Goal: Obtain resource: Obtain resource

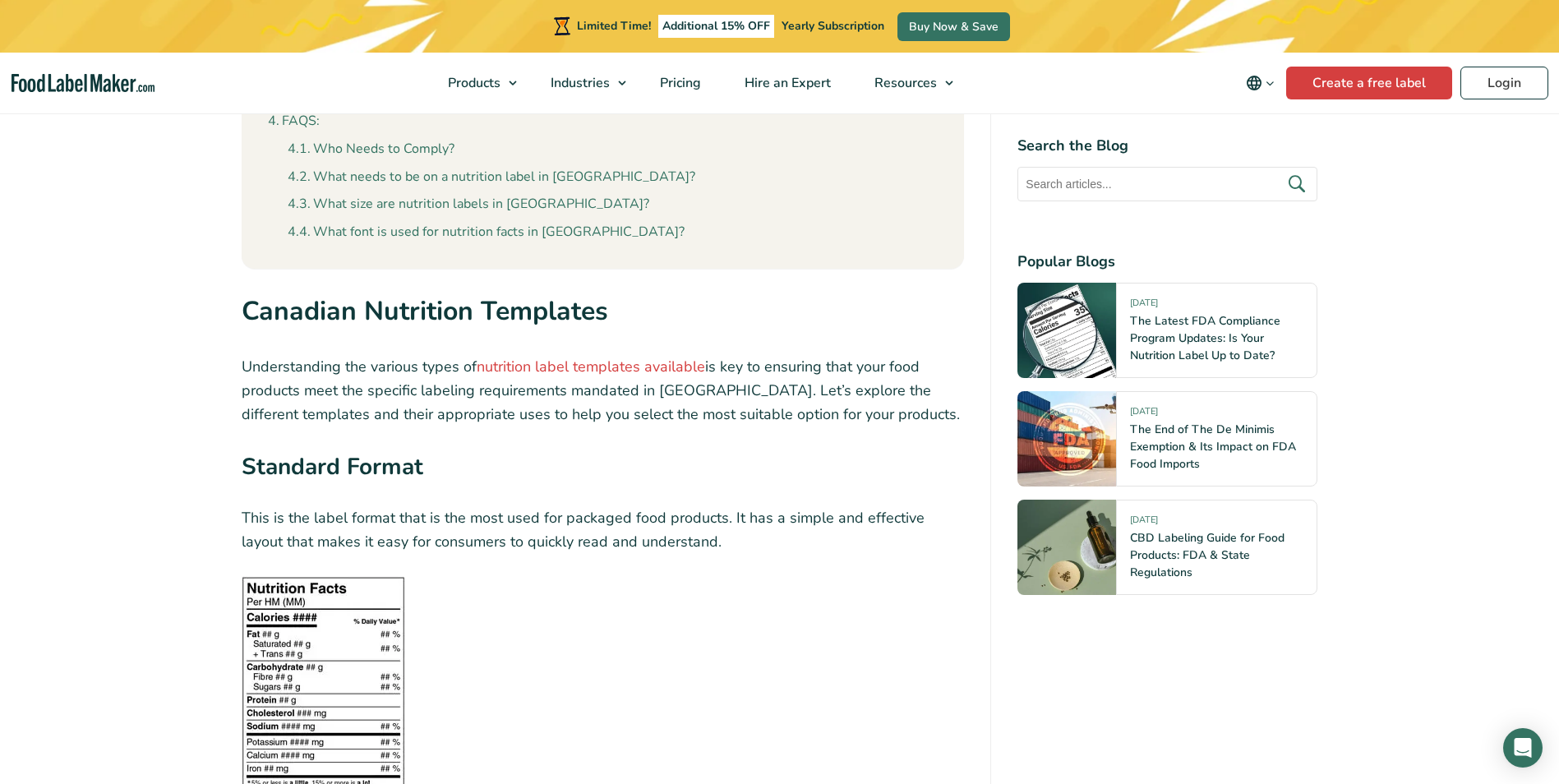
scroll to position [2218, 0]
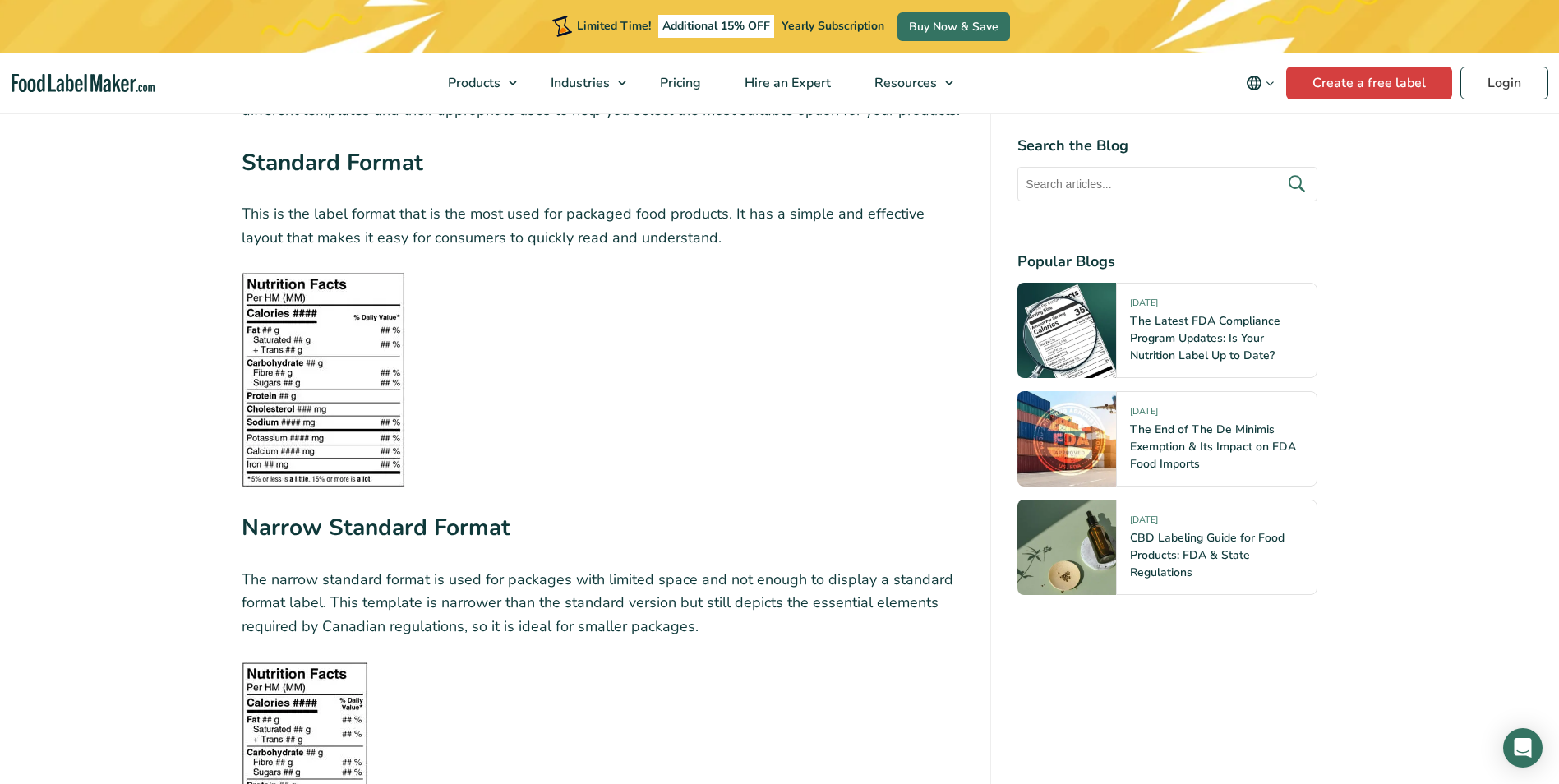
click at [373, 409] on img at bounding box center [323, 379] width 164 height 216
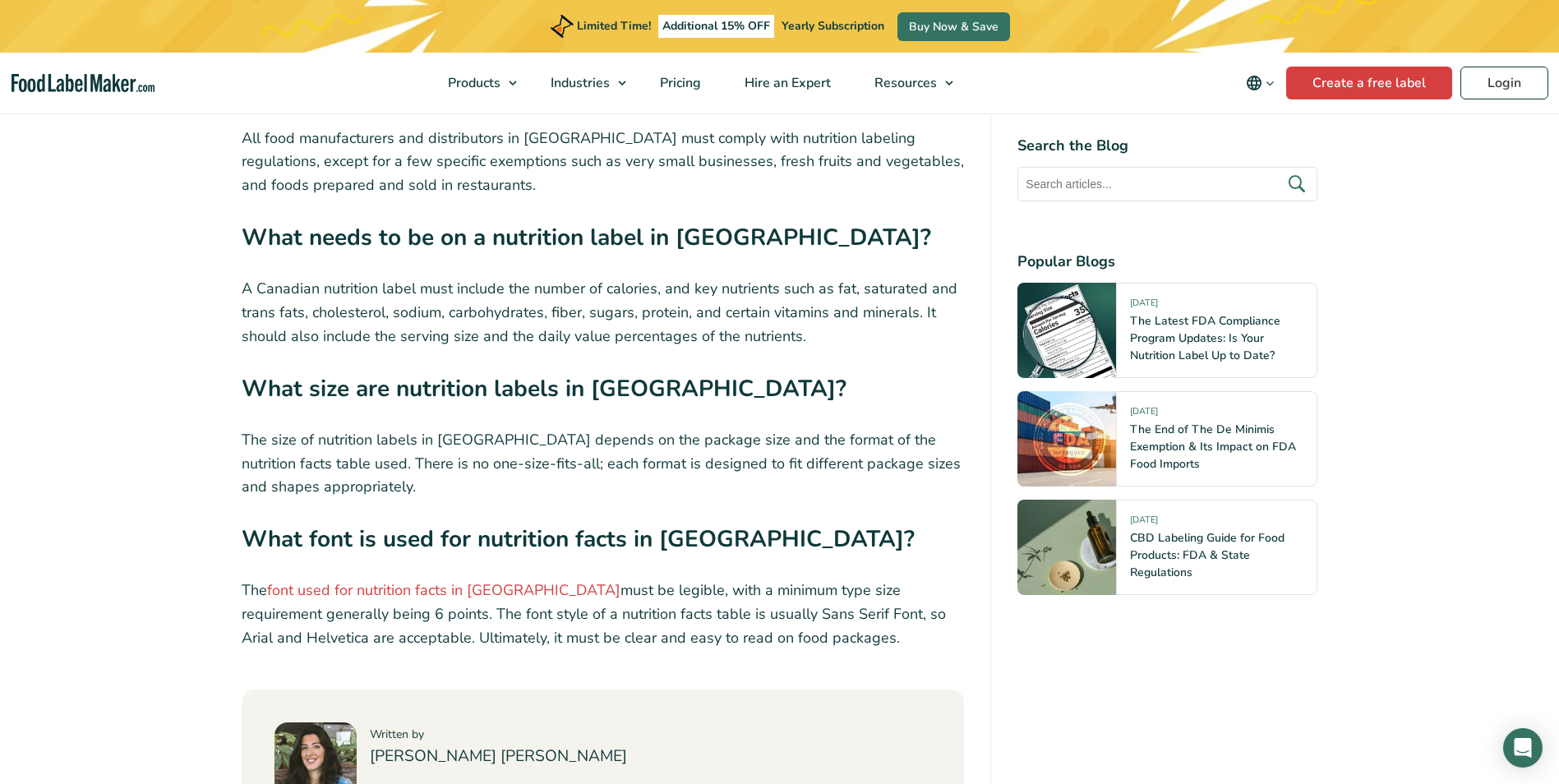
scroll to position [6902, 0]
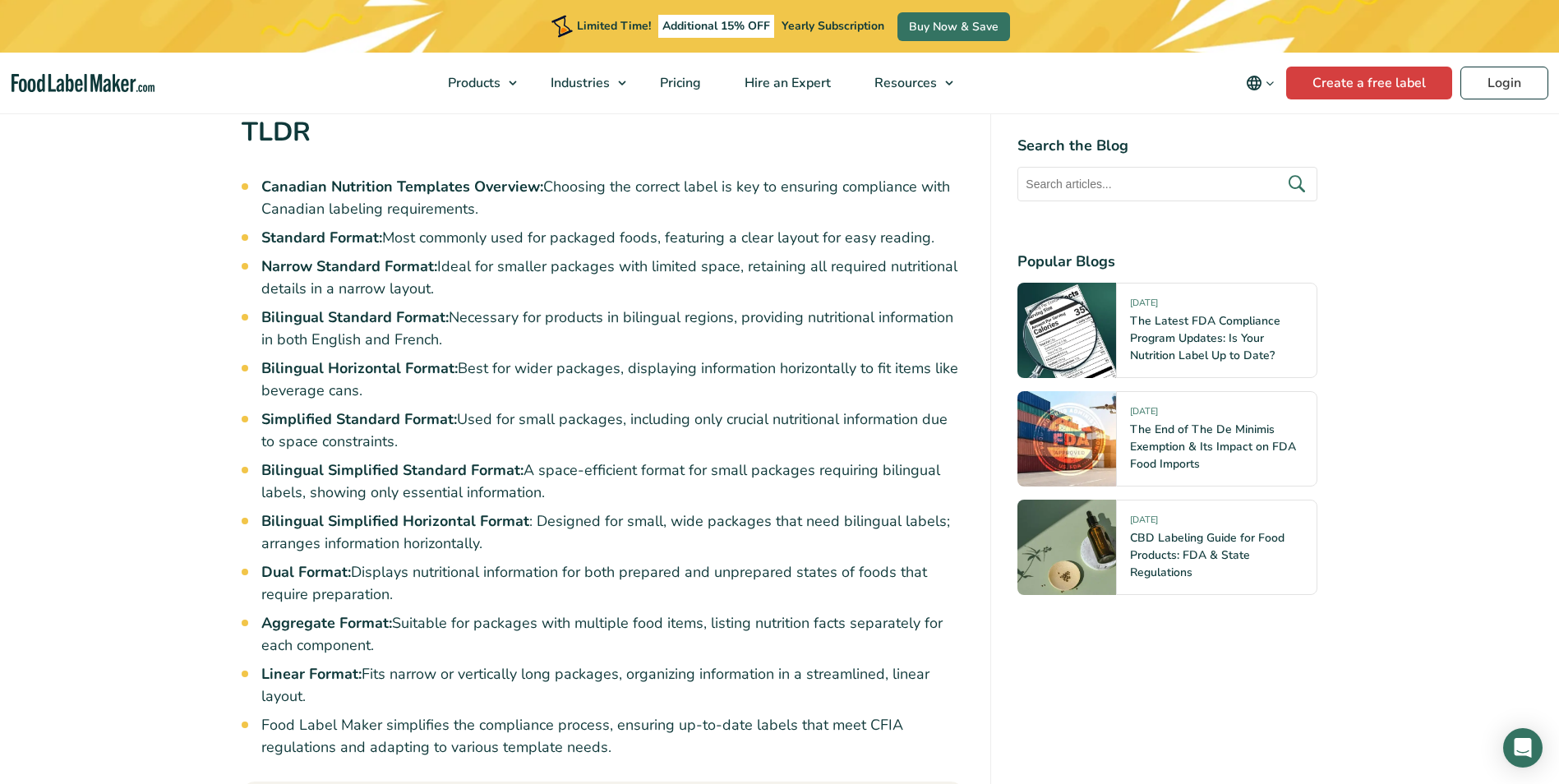
scroll to position [1232, 0]
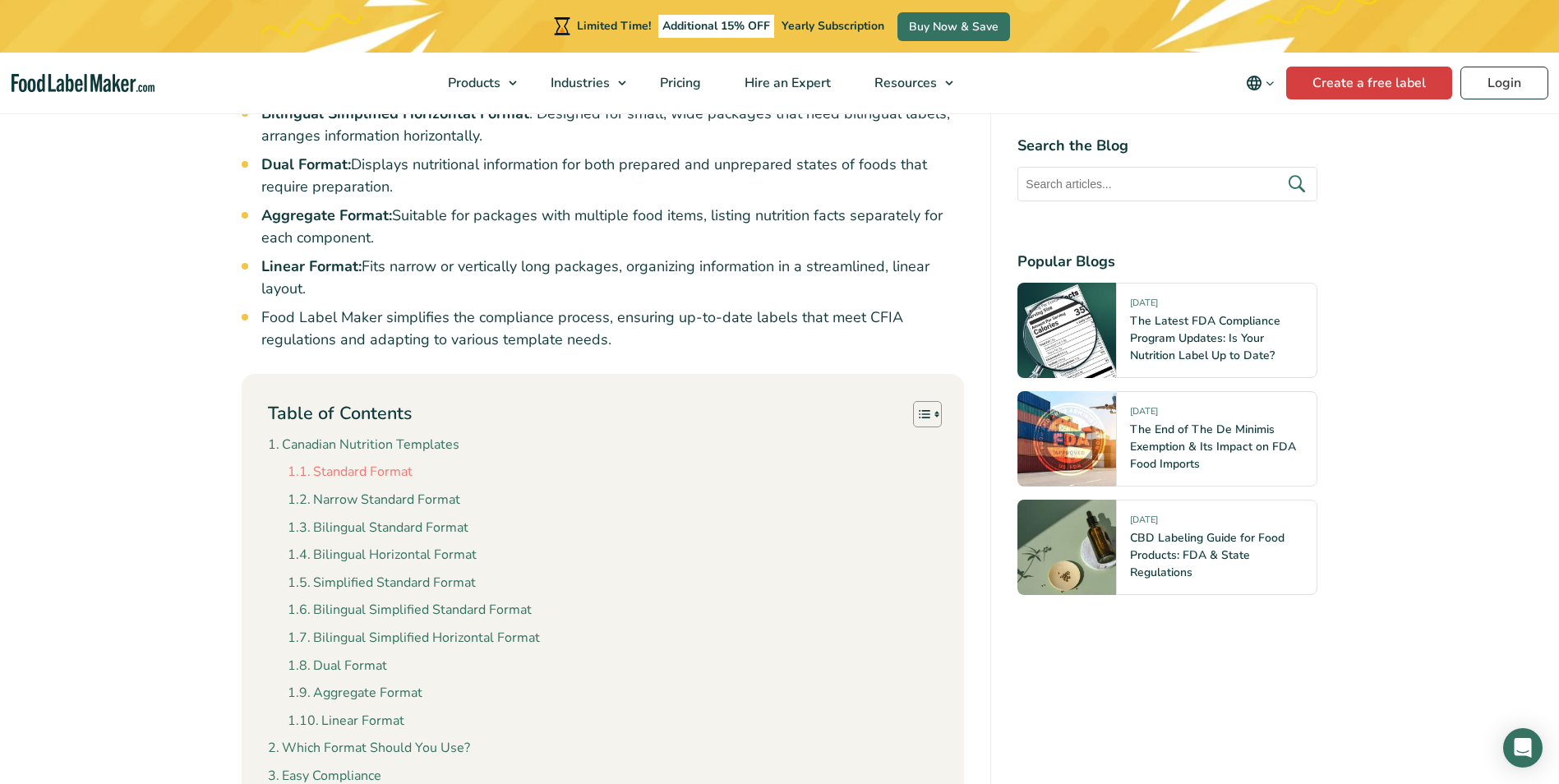
click at [371, 462] on link "Standard Format" at bounding box center [349, 472] width 125 height 21
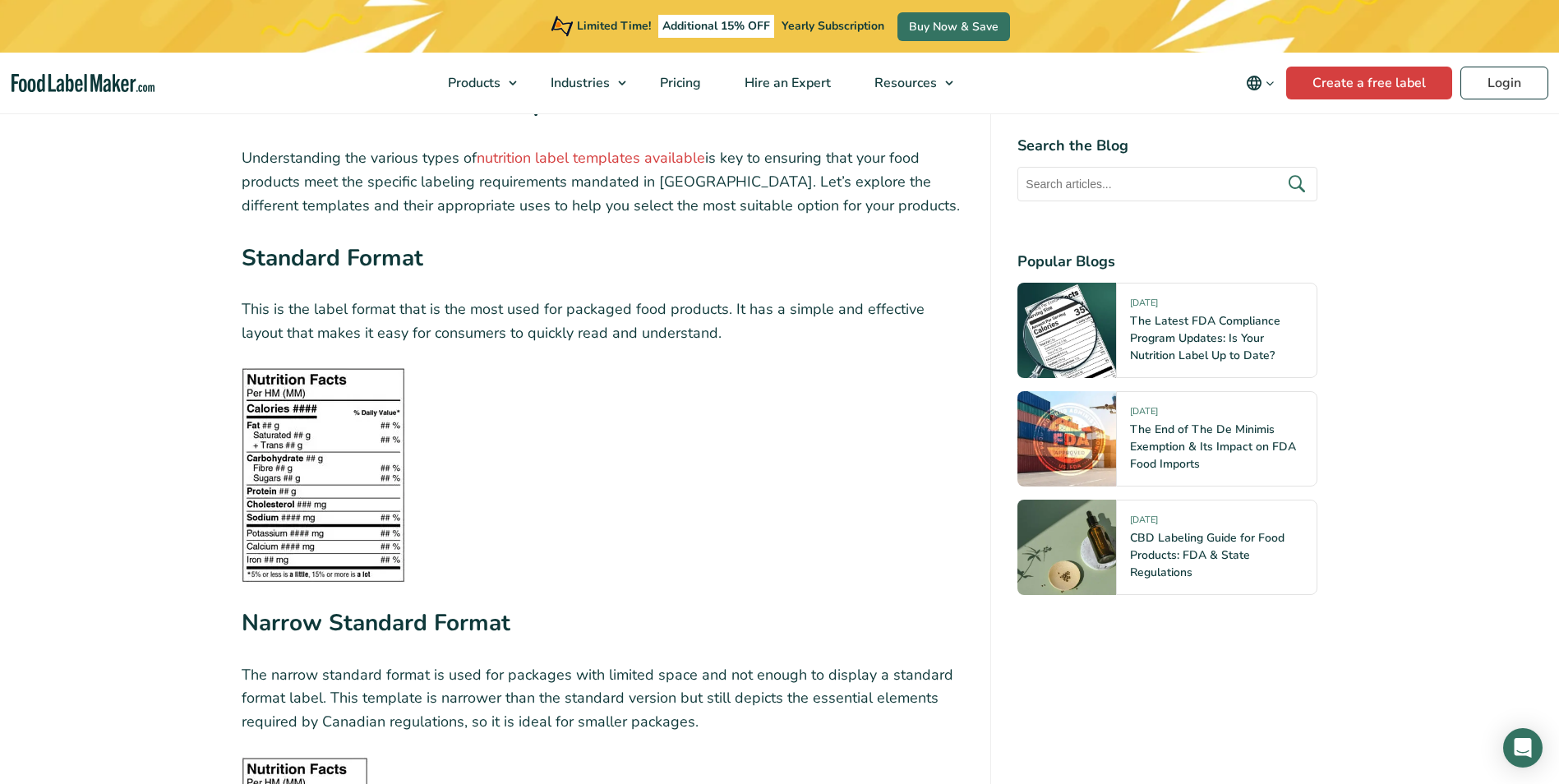
scroll to position [2163, 0]
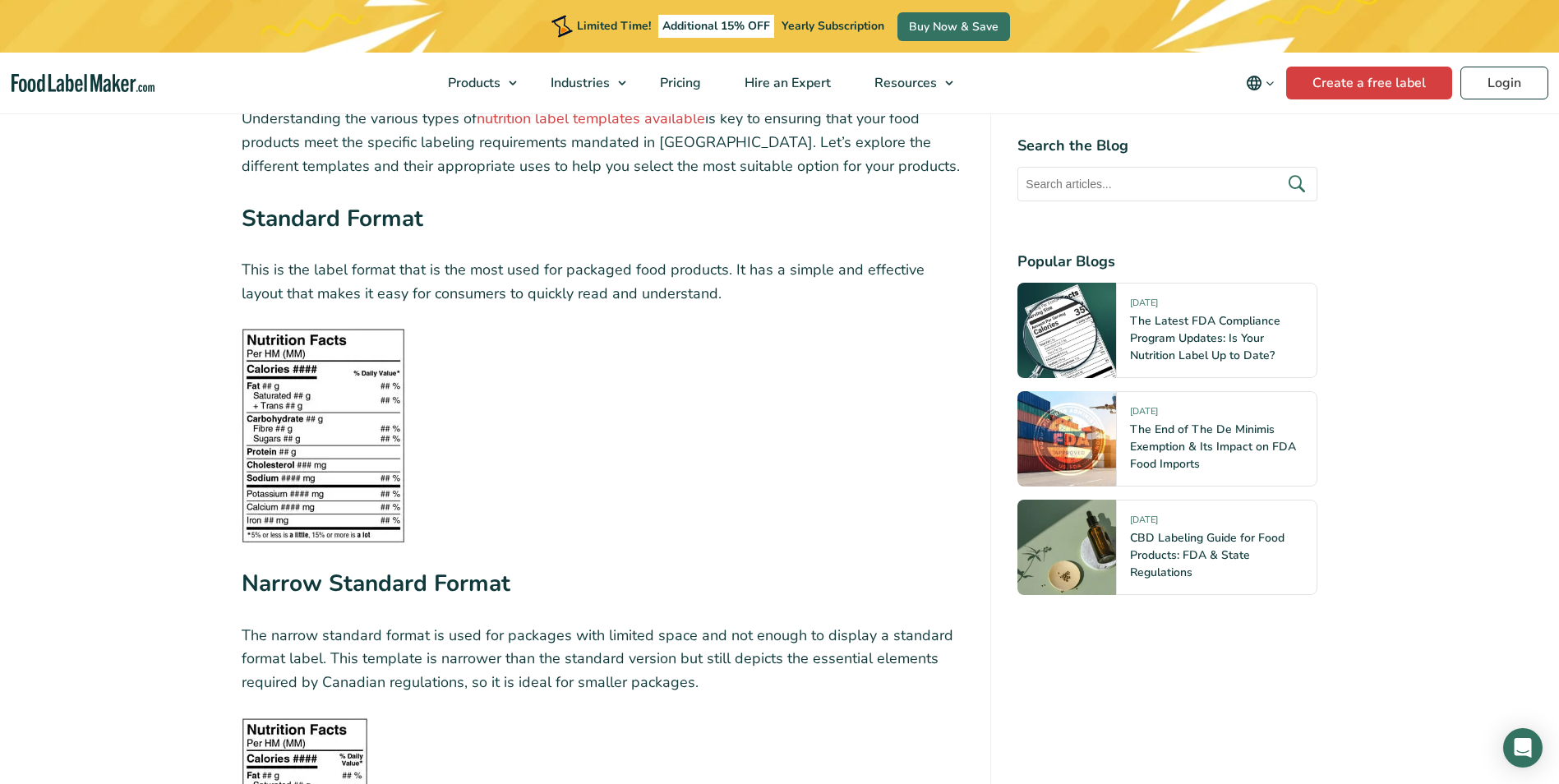
click at [336, 443] on img at bounding box center [323, 435] width 164 height 216
